Goal: Task Accomplishment & Management: Manage account settings

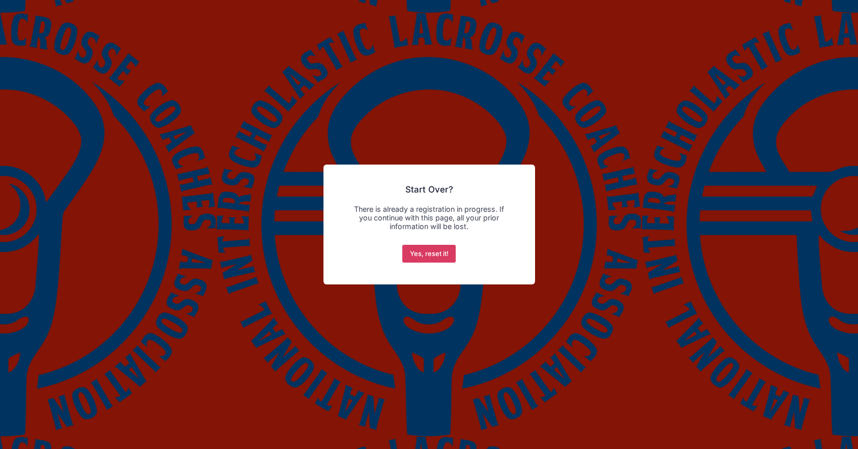
click at [446, 253] on button "Yes, reset it!" at bounding box center [428, 254] width 53 height 18
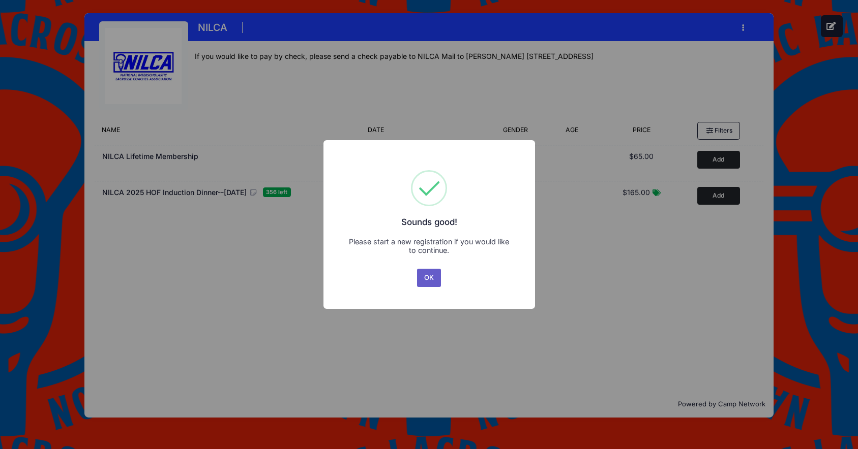
click at [427, 280] on button "OK" at bounding box center [429, 278] width 24 height 18
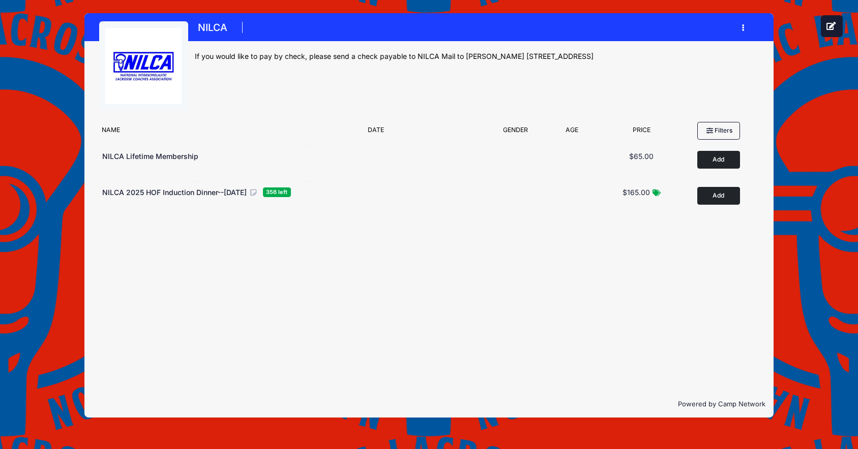
click at [741, 26] on button "button" at bounding box center [744, 28] width 27 height 18
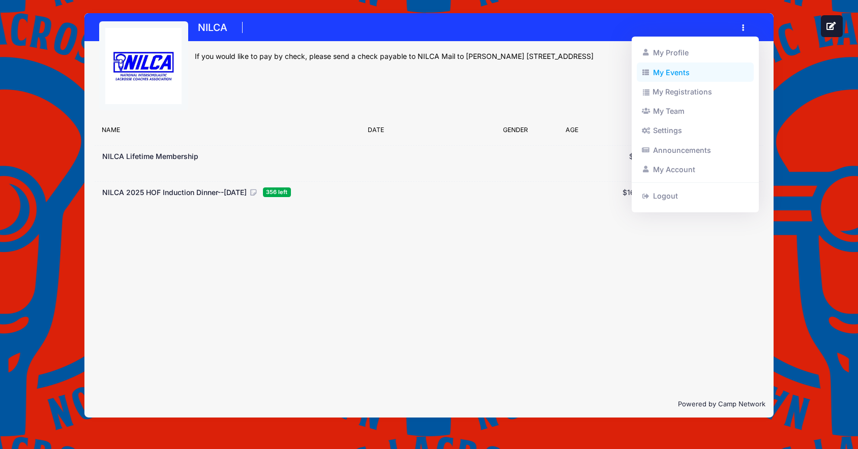
click at [692, 72] on link "My Events" at bounding box center [694, 72] width 117 height 19
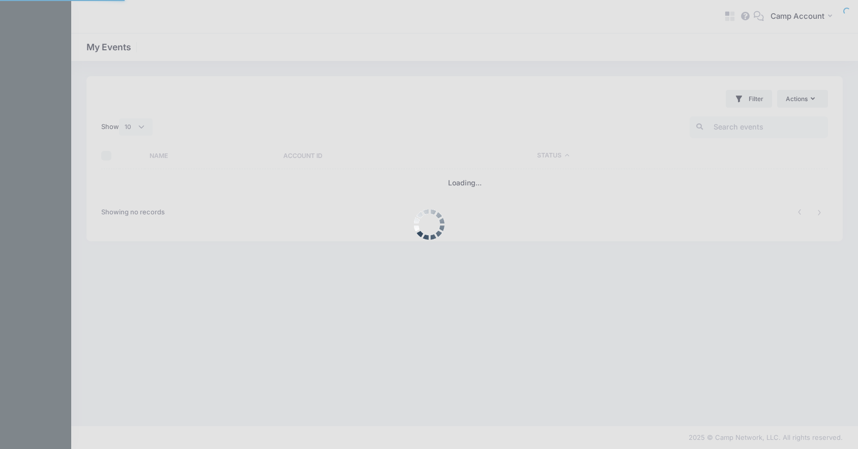
select select "10"
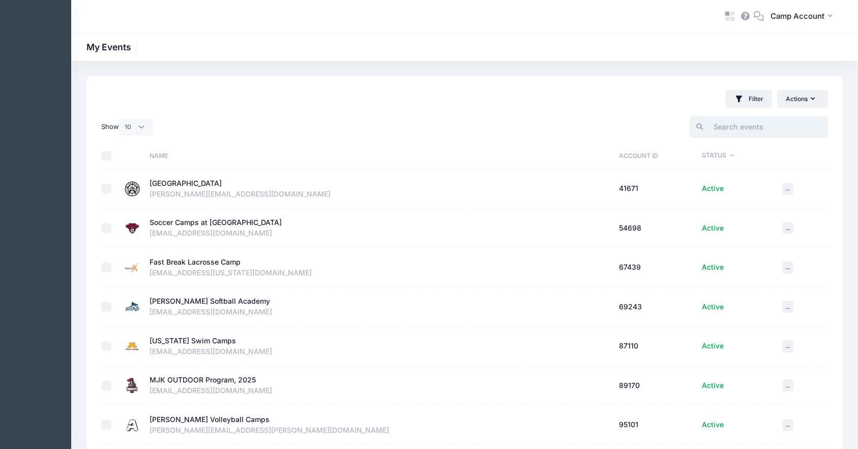
click at [754, 126] on input "search" at bounding box center [758, 127] width 138 height 22
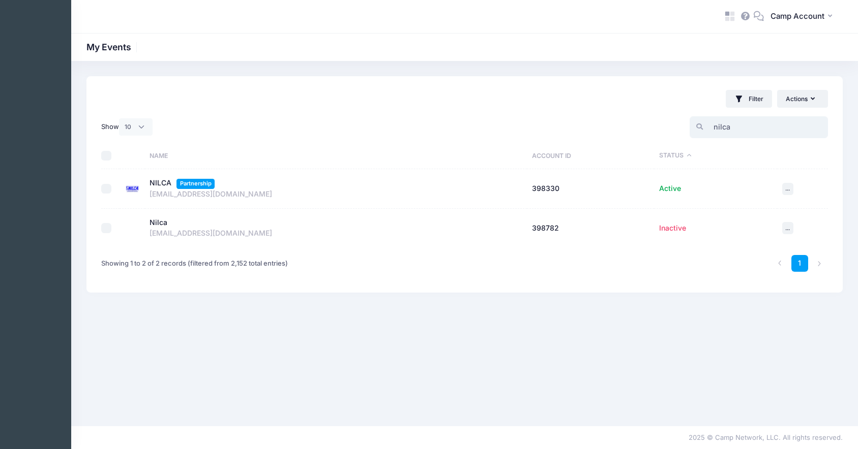
type input "nilca"
click at [165, 183] on div "NILCA" at bounding box center [160, 183] width 22 height 11
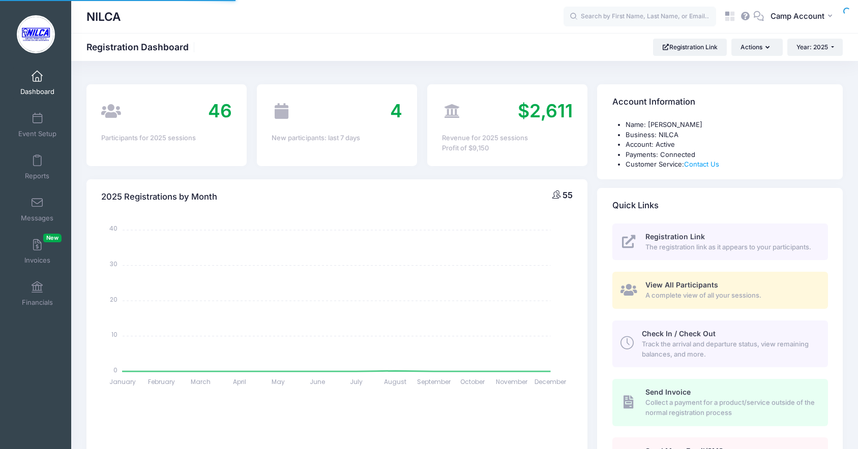
select select
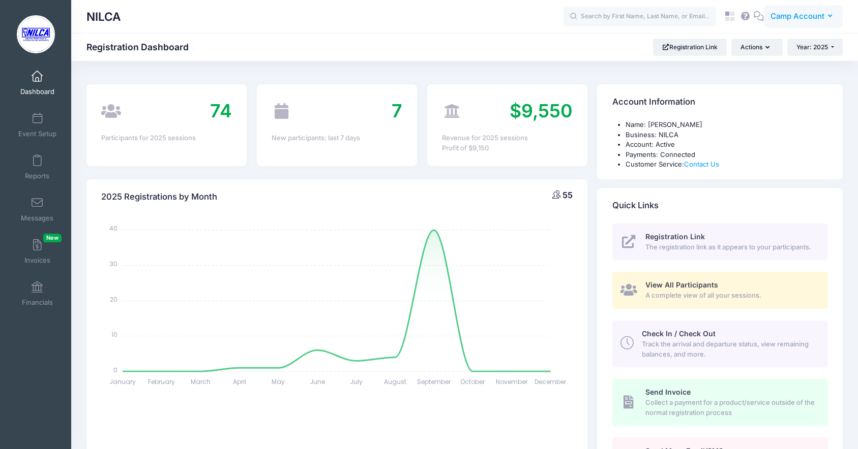
click at [778, 18] on span "Camp Account" at bounding box center [797, 16] width 54 height 11
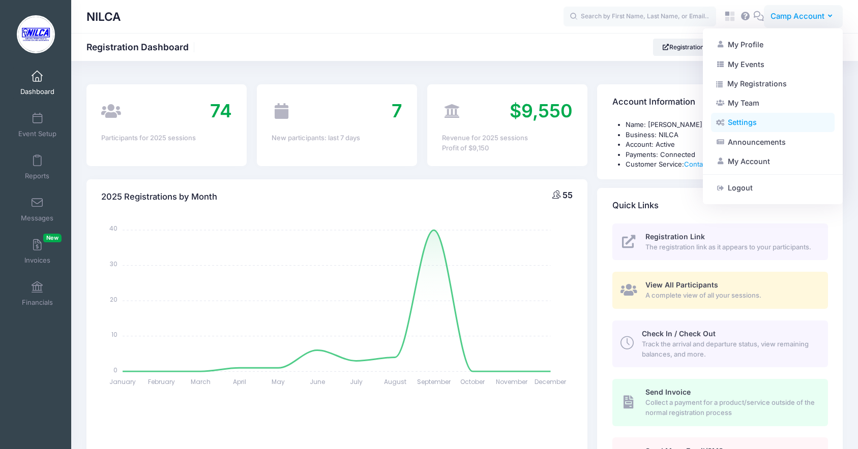
click at [761, 125] on link "Settings" at bounding box center [773, 122] width 124 height 19
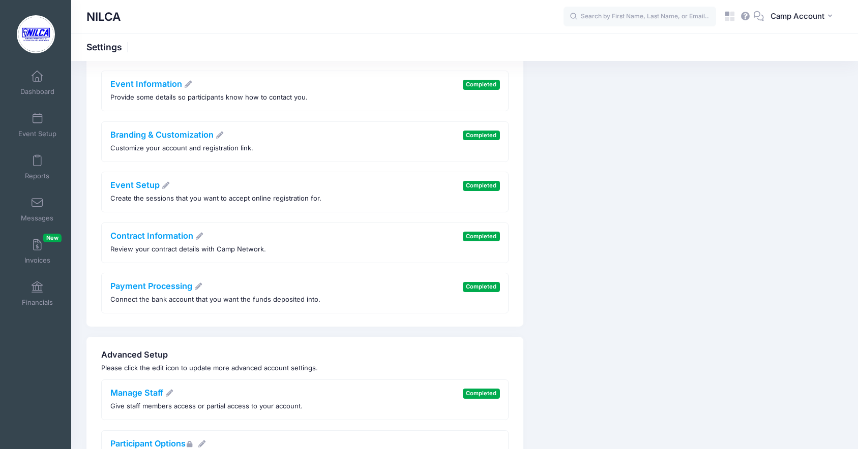
scroll to position [72, 0]
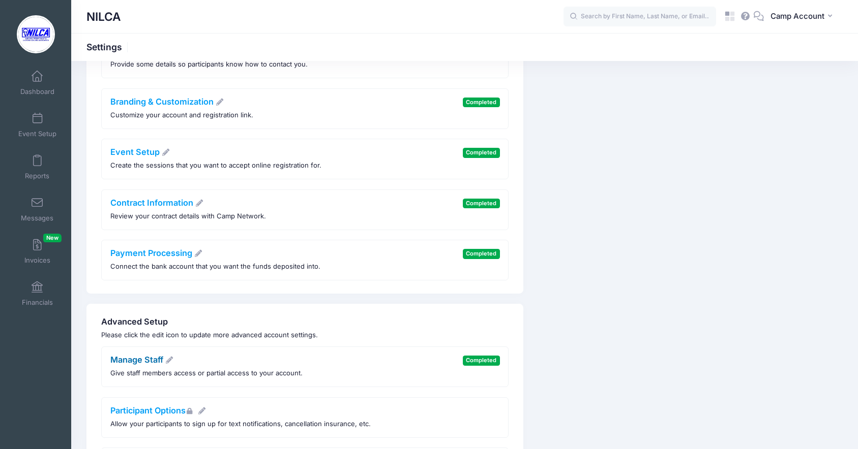
click at [150, 361] on link "Manage Staff" at bounding box center [142, 360] width 64 height 10
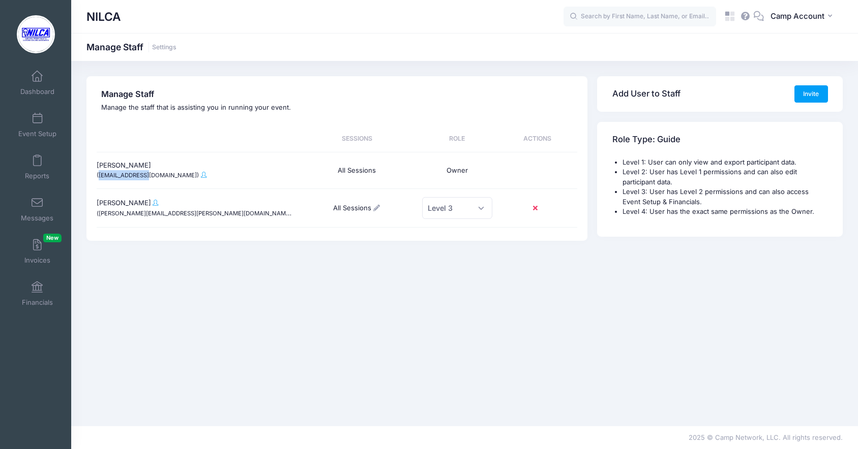
drag, startPoint x: 145, startPoint y: 177, endPoint x: 100, endPoint y: 177, distance: 45.2
click at [100, 177] on small "(bacclax@aol.com)" at bounding box center [148, 175] width 102 height 7
copy small "bacclax@aol.com"
click at [538, 207] on buttton at bounding box center [537, 208] width 26 height 17
click at [535, 208] on icon at bounding box center [537, 208] width 8 height 0
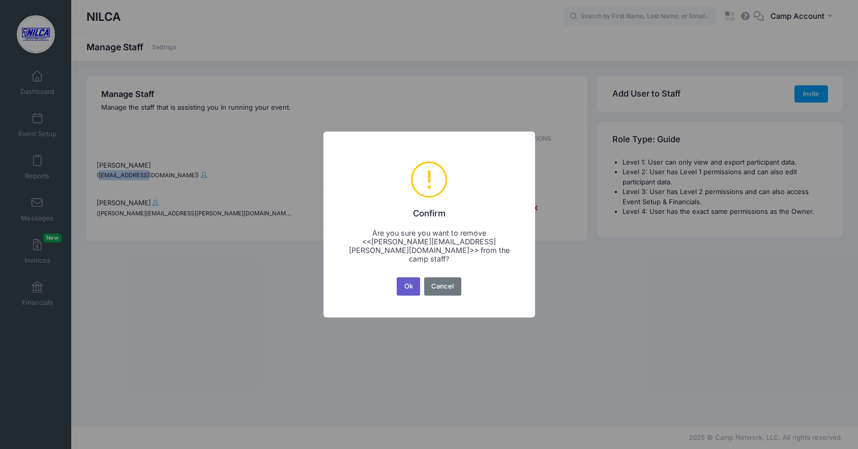
click at [411, 286] on button "Ok" at bounding box center [408, 287] width 23 height 18
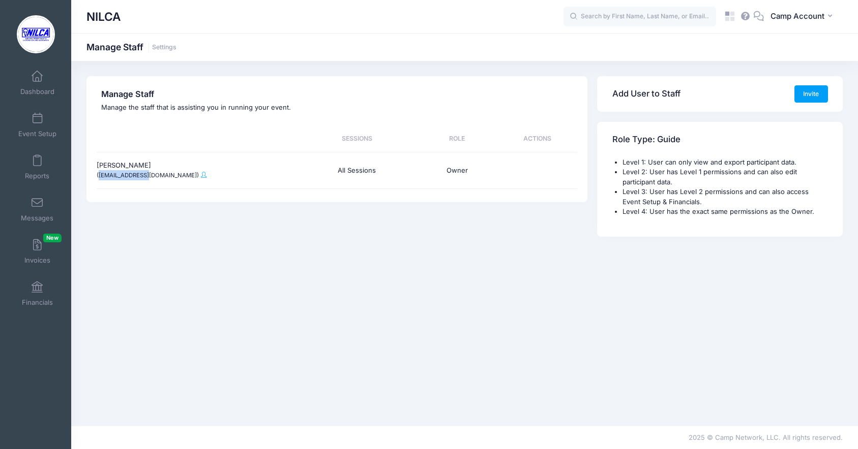
drag, startPoint x: 147, startPoint y: 175, endPoint x: 98, endPoint y: 176, distance: 49.3
click at [98, 176] on small "(bacclax@aol.com)" at bounding box center [148, 175] width 102 height 7
copy small "bacclax@aol.com"
click at [19, 77] on link "Dashboard" at bounding box center [37, 83] width 48 height 36
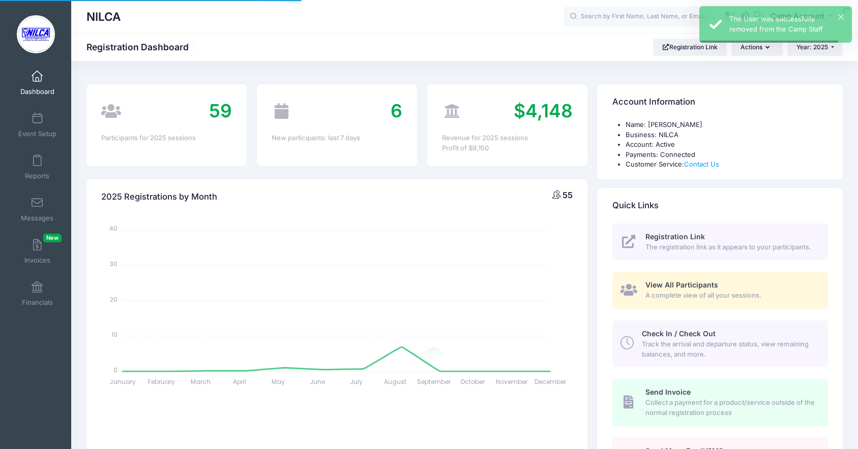
select select
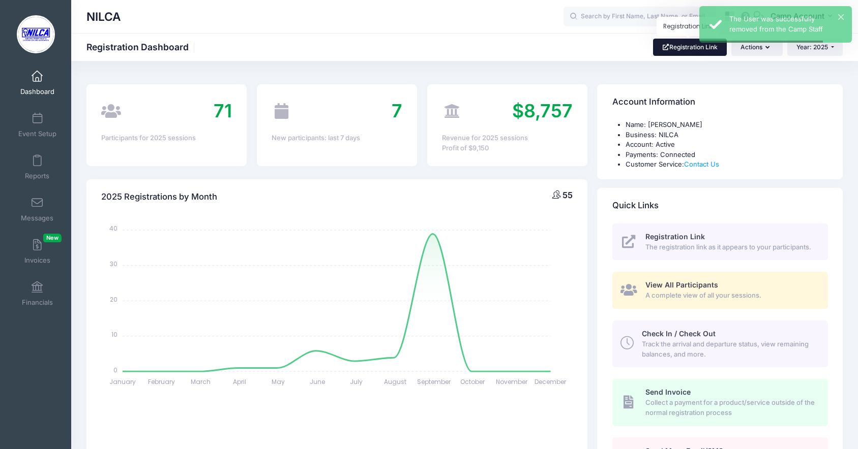
click at [691, 41] on link "Registration Link" at bounding box center [690, 47] width 74 height 17
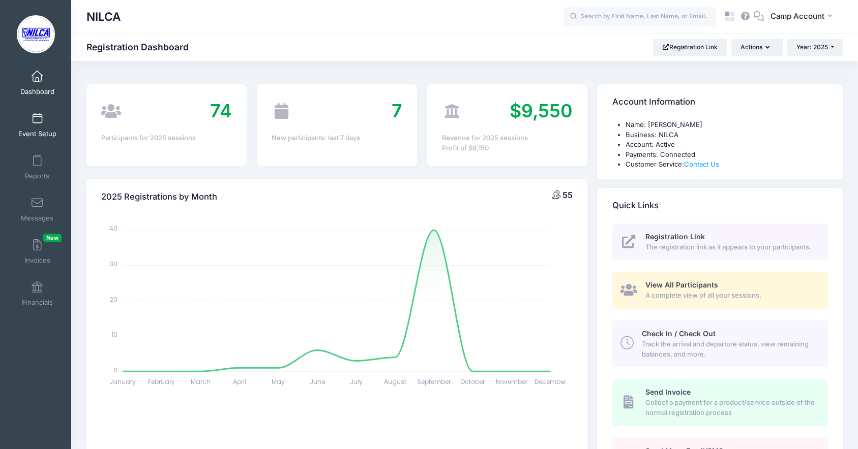
click at [40, 132] on span "Event Setup" at bounding box center [37, 134] width 38 height 9
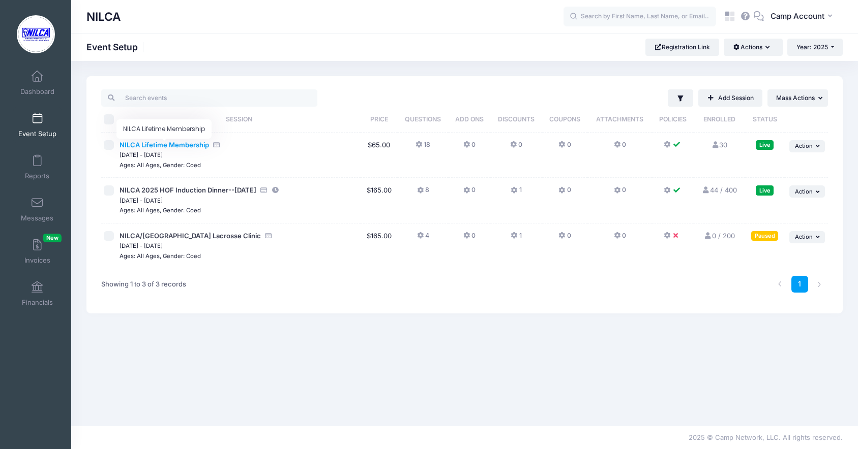
click at [178, 145] on span "NILCA Lifetime Membership" at bounding box center [163, 145] width 89 height 8
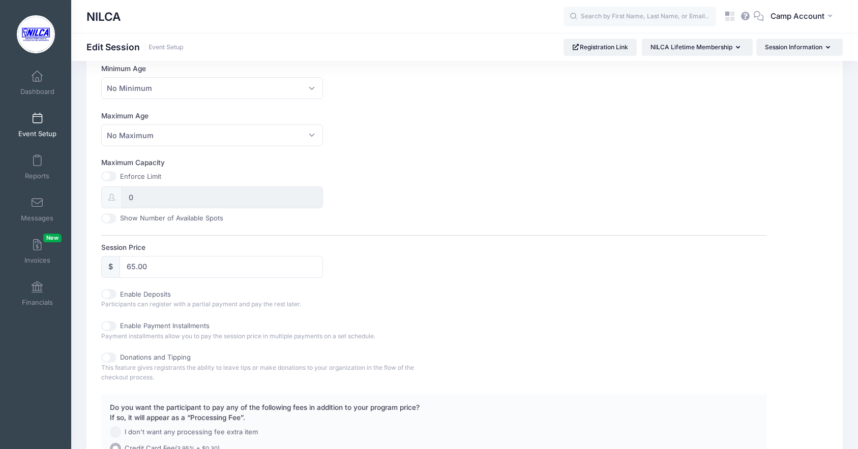
scroll to position [374, 0]
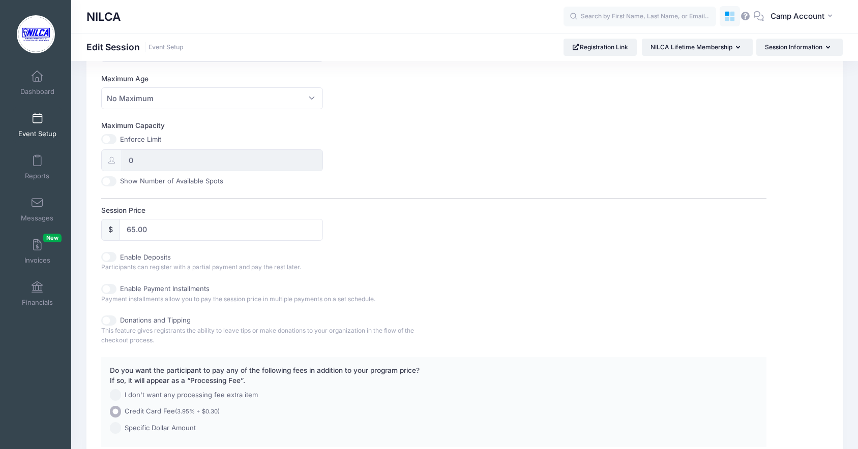
click at [732, 18] on icon at bounding box center [732, 19] width 5 height 5
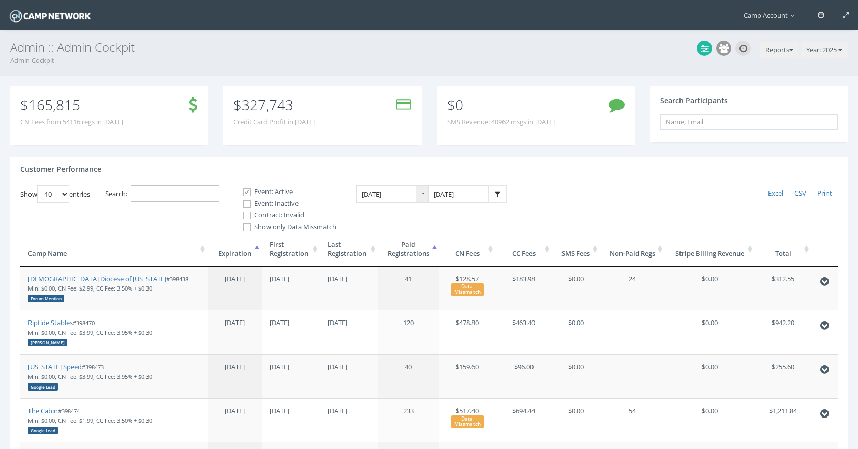
click at [182, 192] on input "Search:" at bounding box center [175, 194] width 88 height 17
type input "a"
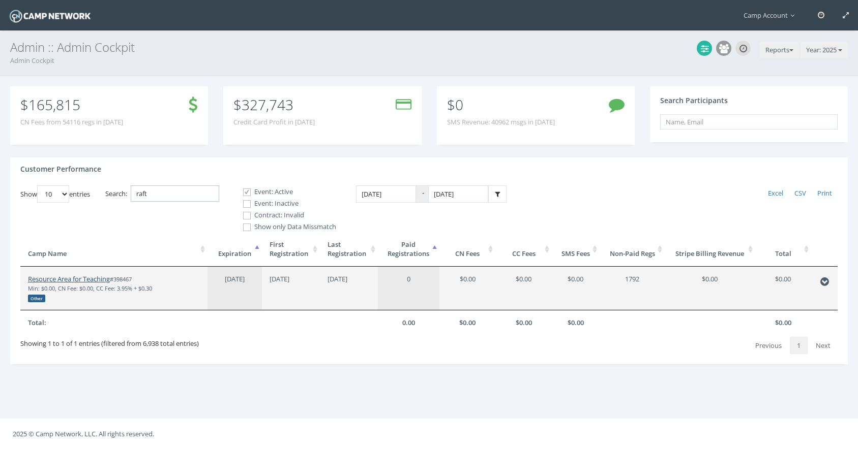
type input "raft"
drag, startPoint x: 85, startPoint y: 278, endPoint x: 114, endPoint y: 51, distance: 229.0
click at [0, 0] on main "Camp Account My Profile My Events My Team" at bounding box center [429, 224] width 858 height 449
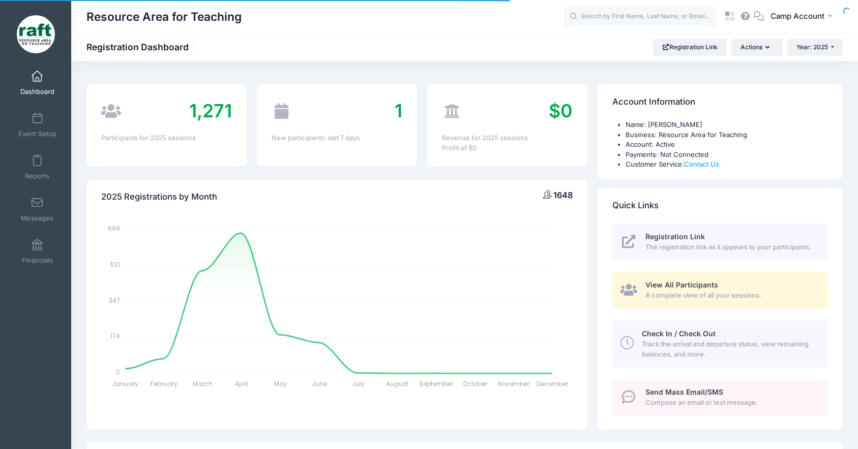
select select
click at [785, 22] on button "CA Camp Account" at bounding box center [803, 16] width 79 height 23
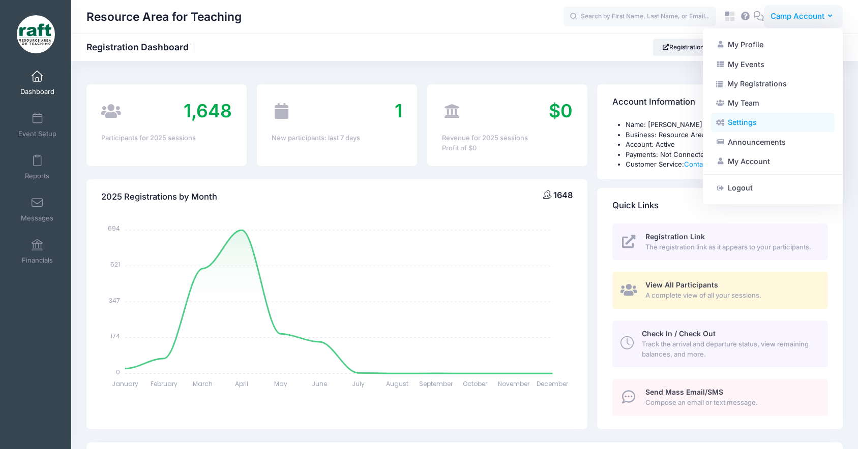
click at [767, 129] on link "Settings" at bounding box center [773, 122] width 124 height 19
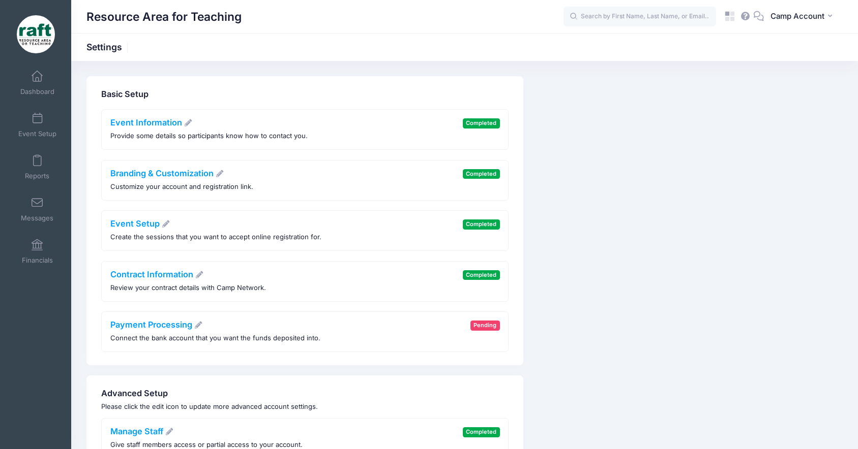
scroll to position [103, 0]
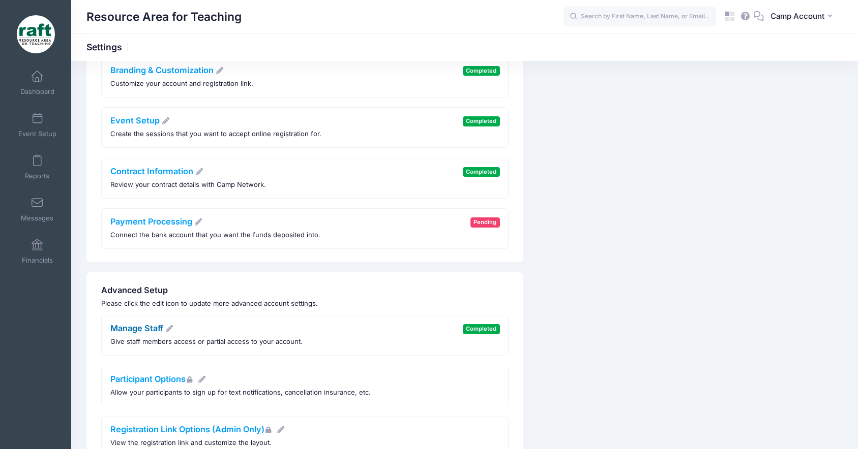
click at [130, 328] on link "Manage Staff" at bounding box center [142, 328] width 64 height 10
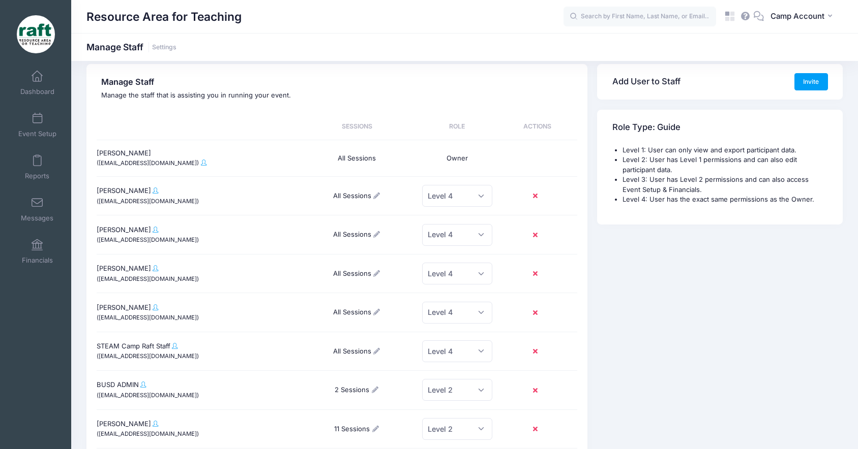
scroll to position [9, 0]
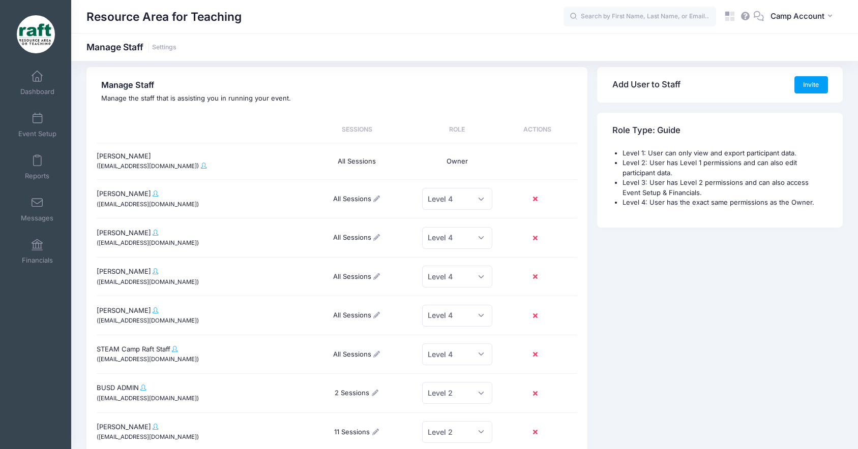
click at [268, 340] on div "STEAM Camp Raft Staff ([EMAIL_ADDRESS][DOMAIN_NAME])" at bounding box center [197, 355] width 200 height 37
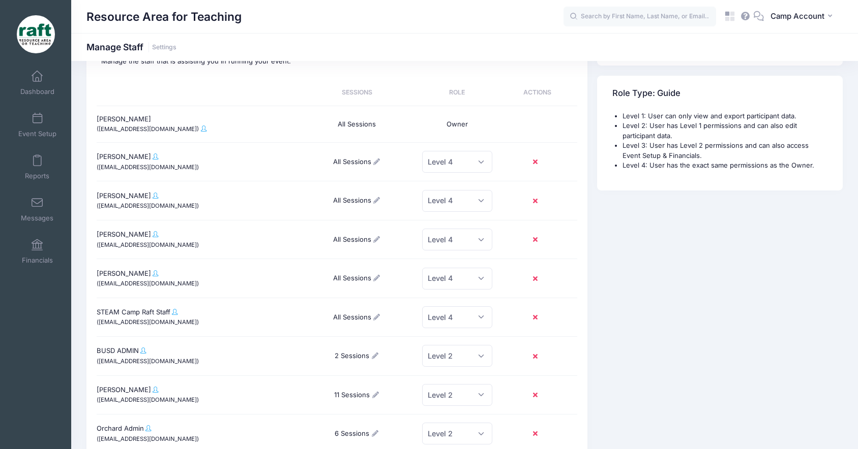
scroll to position [51, 0]
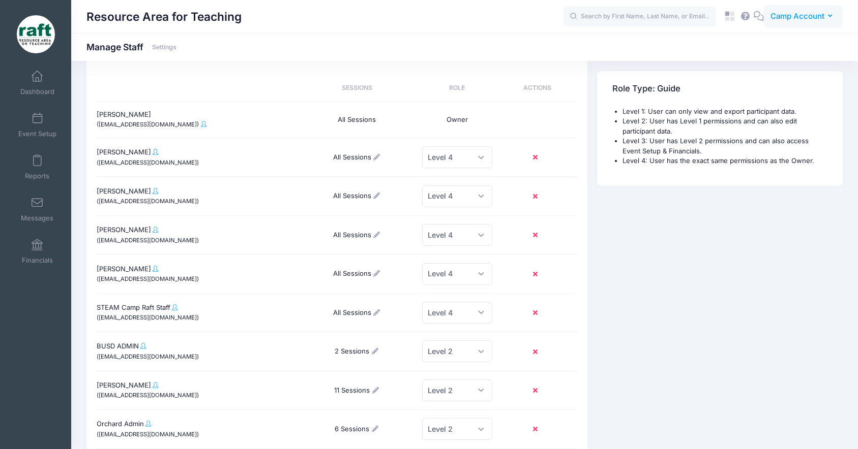
click at [800, 24] on button "CA Camp Account" at bounding box center [803, 16] width 79 height 23
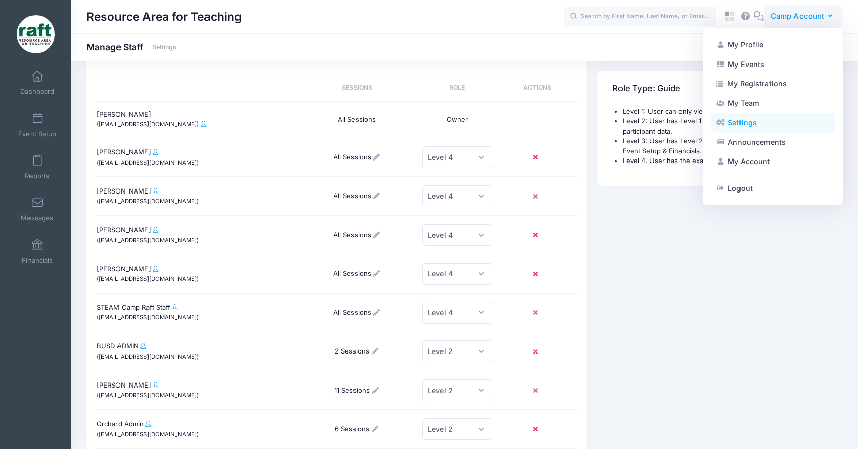
click at [762, 123] on link "Settings" at bounding box center [773, 122] width 124 height 19
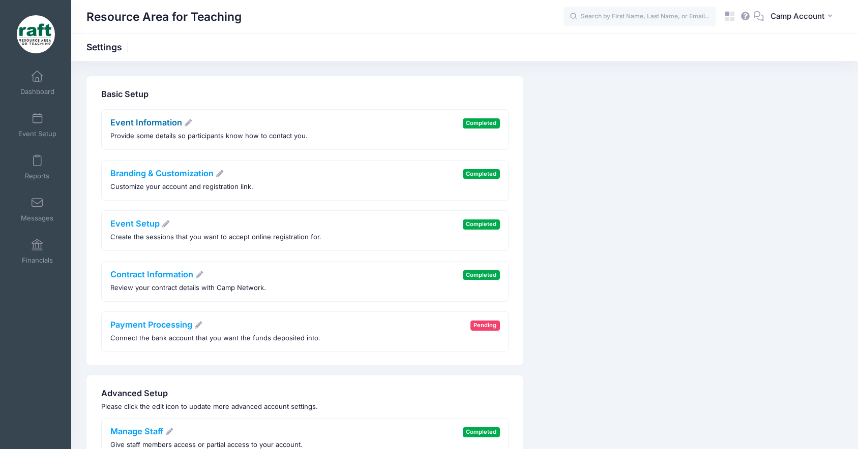
click at [167, 125] on link "Event Information" at bounding box center [151, 122] width 82 height 10
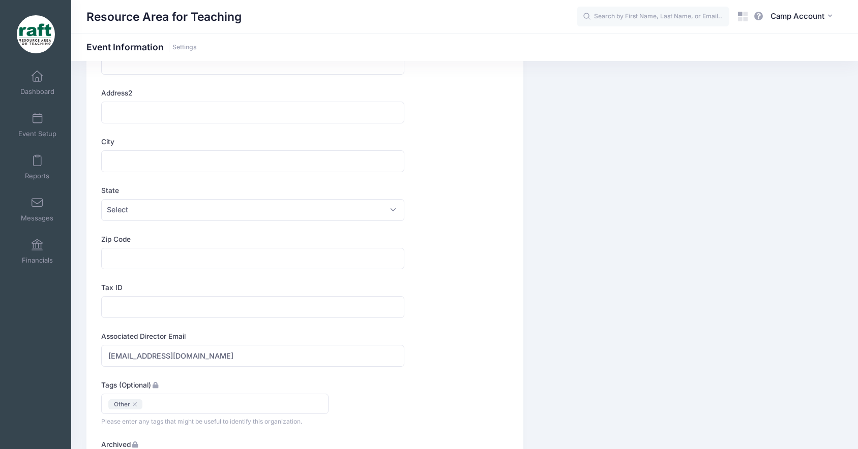
scroll to position [359, 0]
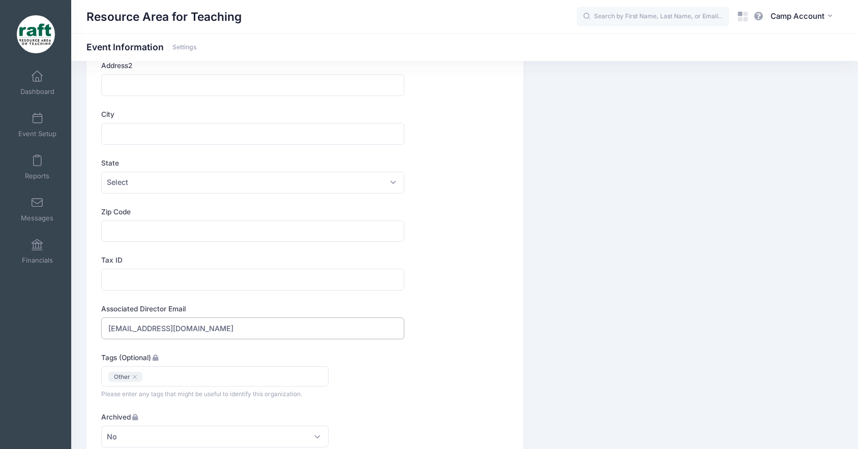
drag, startPoint x: 188, startPoint y: 328, endPoint x: 103, endPoint y: 320, distance: 85.2
click at [103, 320] on input "aquidit@raft.net" at bounding box center [252, 329] width 303 height 22
paste input "steamcamp"
type input "steamcamp@raft.net"
click at [478, 348] on div "Company Name Resource Area for Teaching Type Select Academic Adventure Arts and…" at bounding box center [305, 369] width 417 height 1203
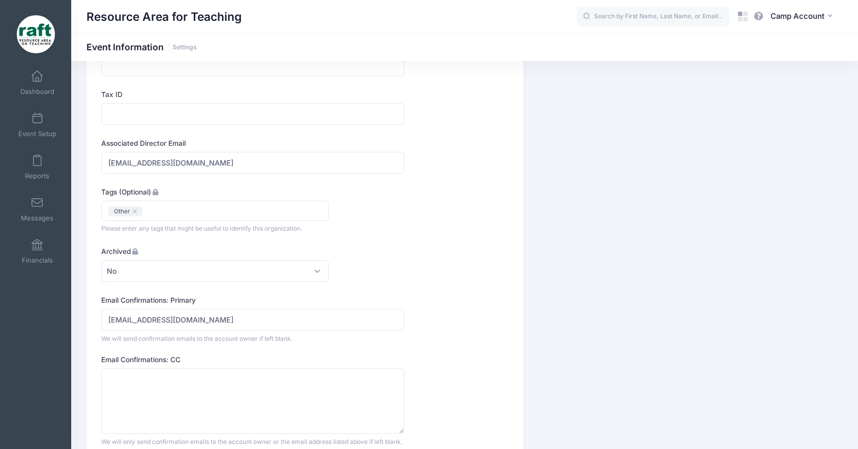
scroll to position [525, 0]
click at [107, 166] on input "steamcamp@raft.net" at bounding box center [252, 162] width 303 height 22
click at [224, 167] on input "steamcamp@raft.net" at bounding box center [252, 162] width 303 height 22
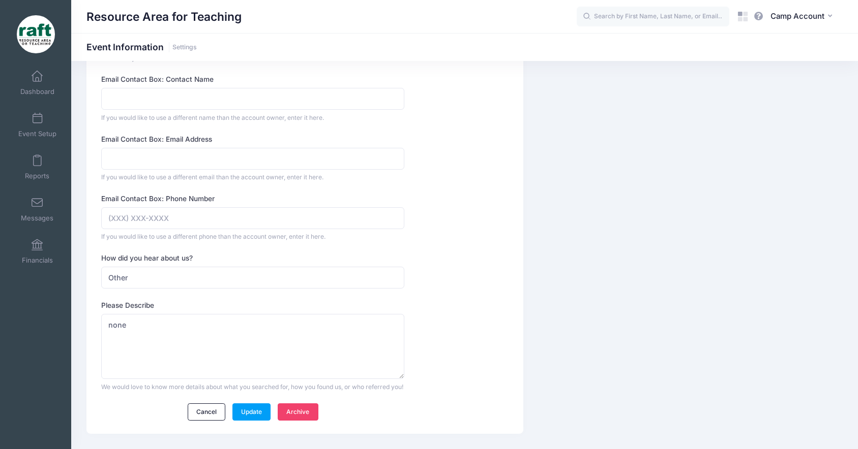
scroll to position [950, 0]
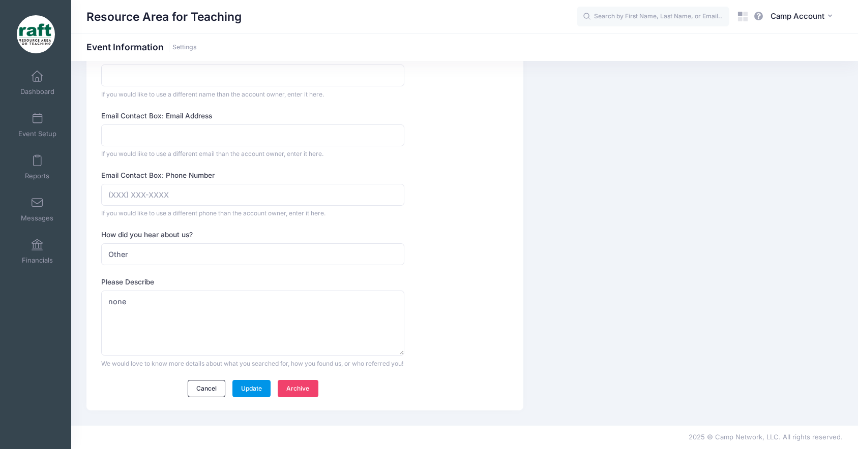
click at [254, 388] on link "Update" at bounding box center [251, 388] width 39 height 17
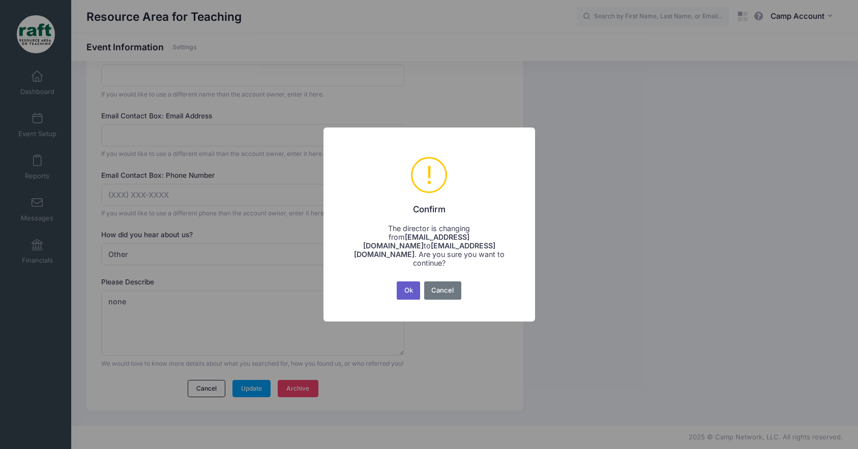
click at [417, 282] on button "Ok" at bounding box center [408, 291] width 23 height 18
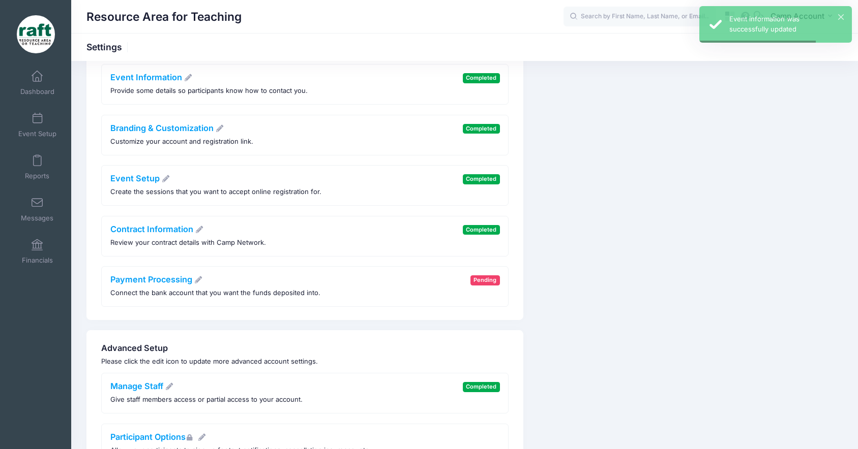
scroll to position [90, 0]
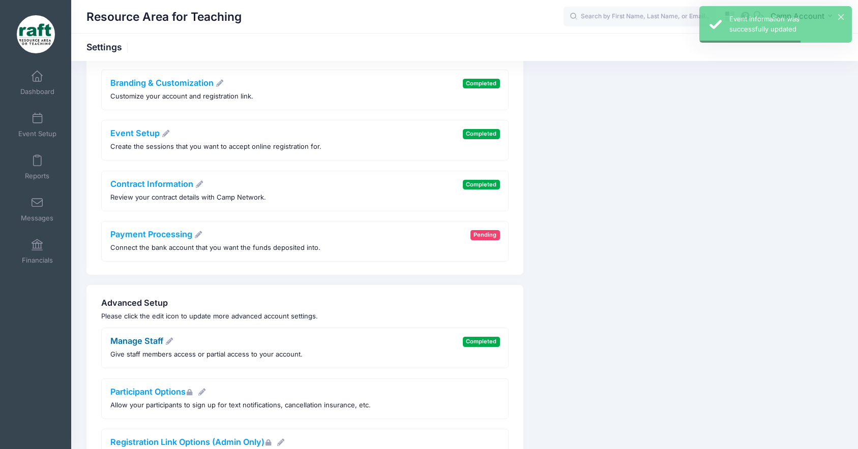
click at [146, 344] on link "Manage Staff" at bounding box center [142, 341] width 64 height 10
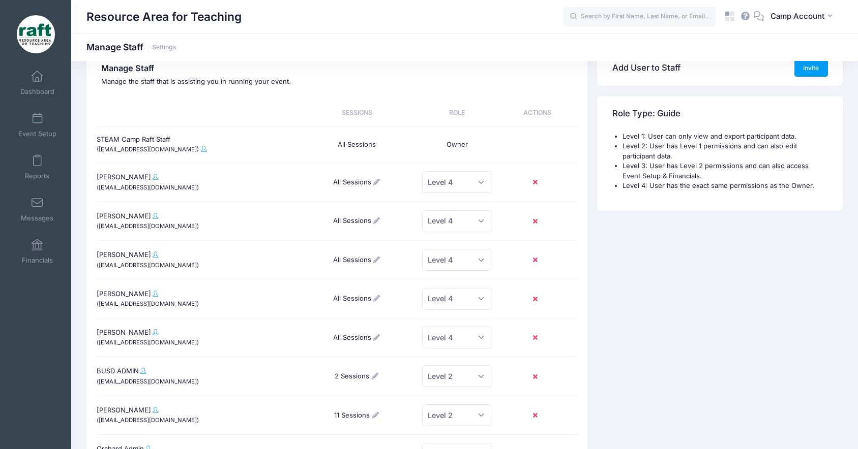
scroll to position [27, 0]
click at [559, 248] on div at bounding box center [537, 258] width 80 height 34
click at [606, 275] on div "Add User to Staff Invite Role Type: Guide Level 1: User can only view and expor…" at bounding box center [719, 320] width 255 height 543
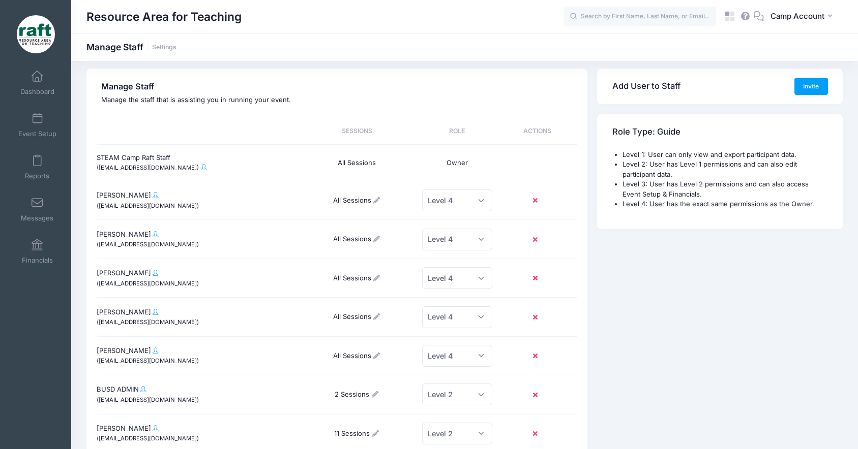
scroll to position [10, 0]
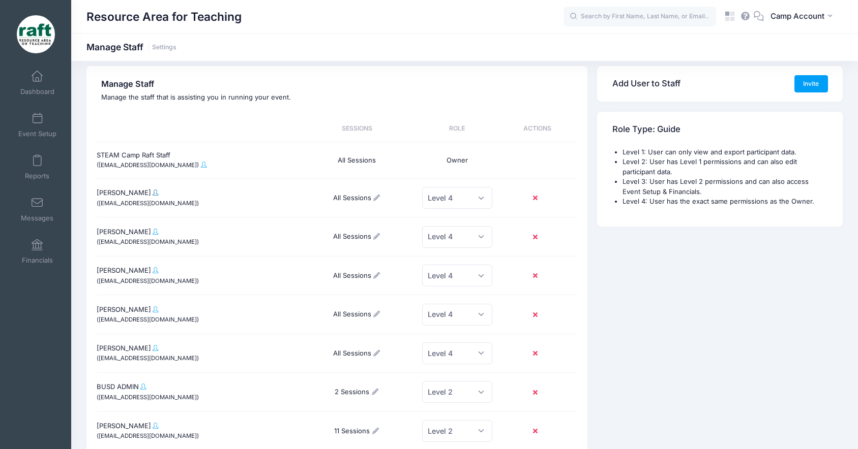
click at [153, 194] on span at bounding box center [156, 193] width 6 height 6
